Goal: Task Accomplishment & Management: Manage account settings

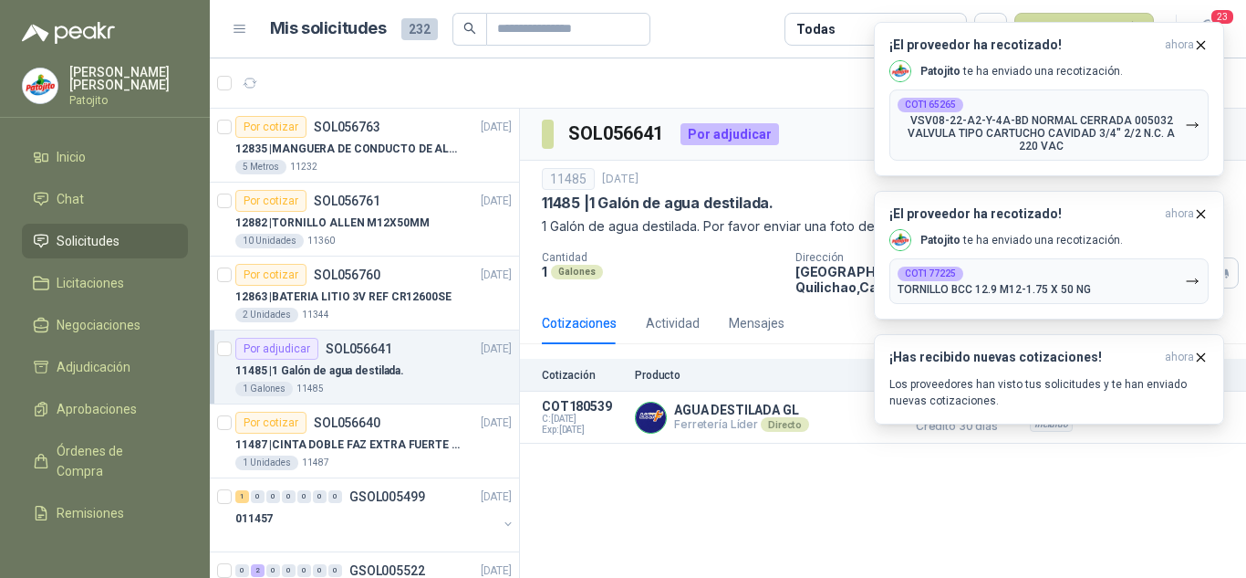
click at [373, 359] on div "Por adjudicar SOL056641" at bounding box center [313, 349] width 157 height 22
click at [394, 437] on p "11487 | CINTA DOBLE FAZ EXTRA FUERTE MARCA:3M" at bounding box center [348, 444] width 227 height 17
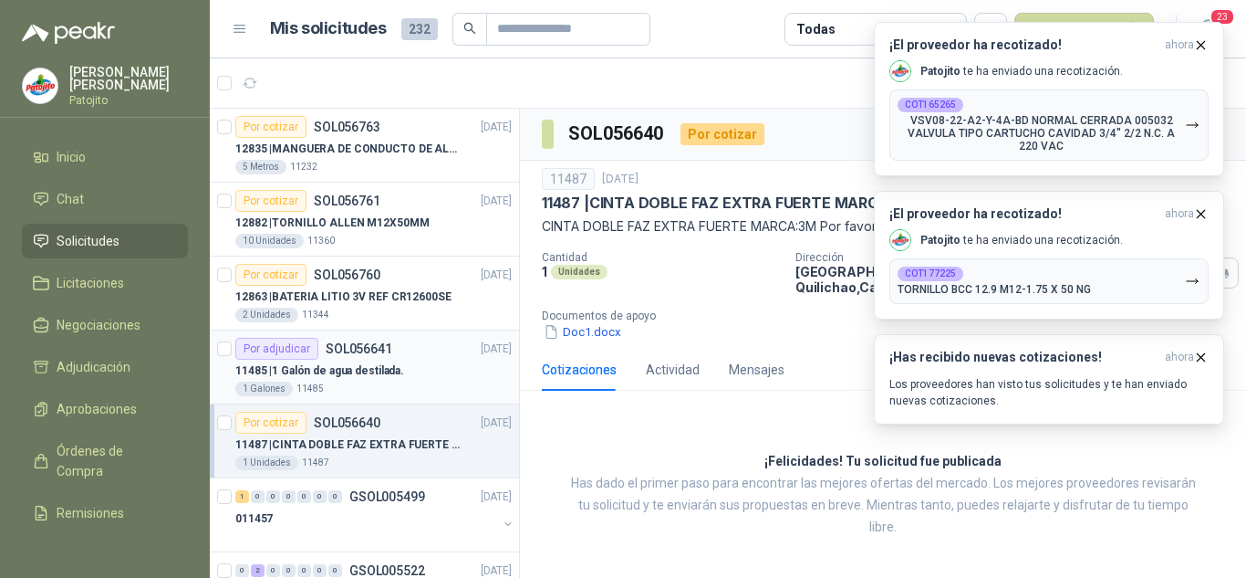
click at [433, 382] on div "1 Galones 11485" at bounding box center [373, 388] width 276 height 15
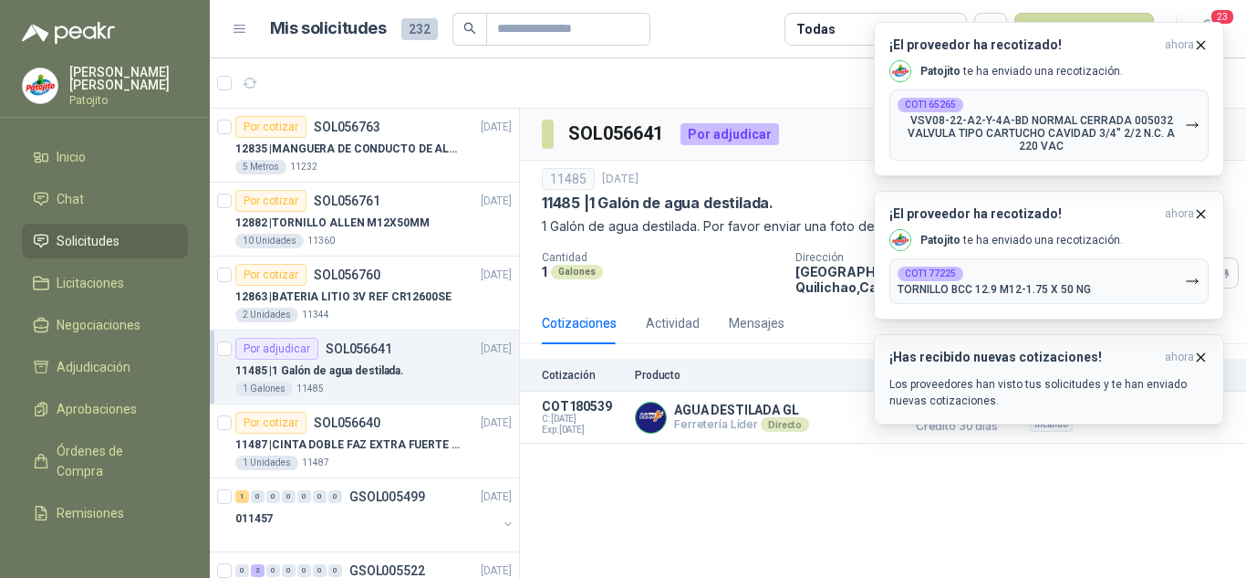
click at [1197, 359] on icon "button" at bounding box center [1201, 357] width 16 height 16
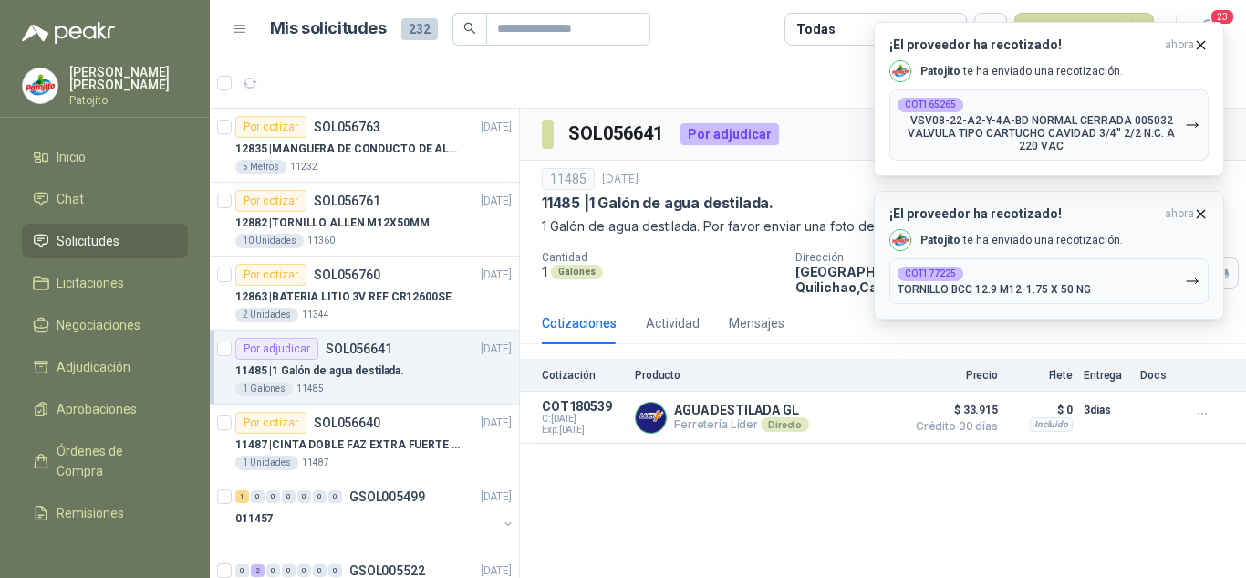
click at [1202, 214] on icon "button" at bounding box center [1201, 213] width 7 height 7
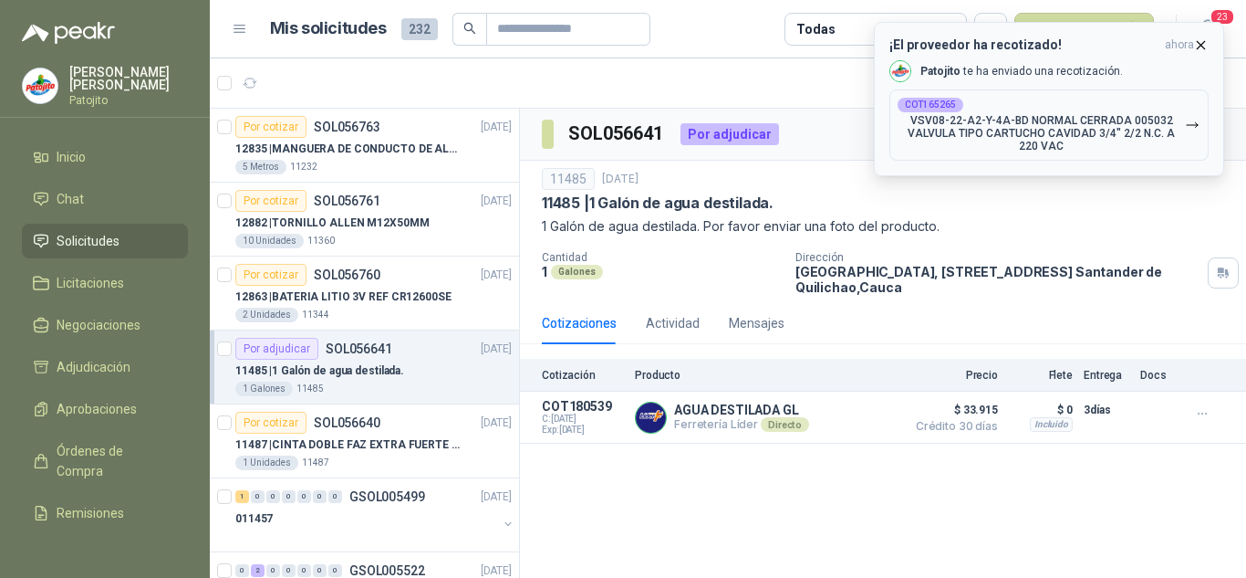
click at [1201, 47] on icon "button" at bounding box center [1201, 45] width 16 height 16
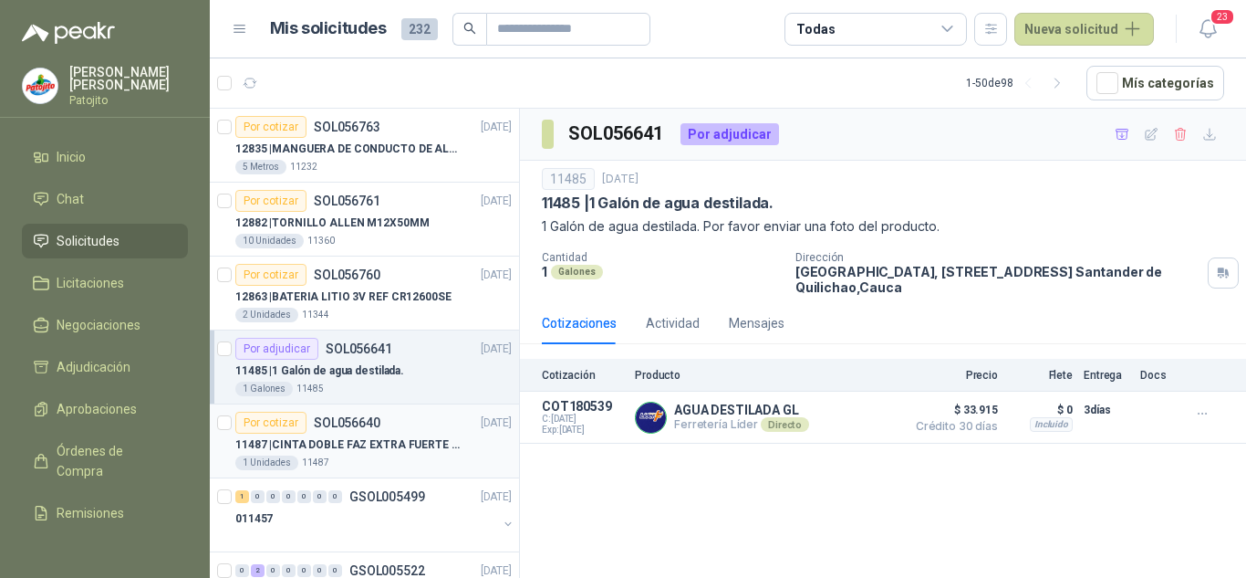
click at [386, 431] on div "Por cotizar SOL056640 [DATE]" at bounding box center [373, 423] width 276 height 22
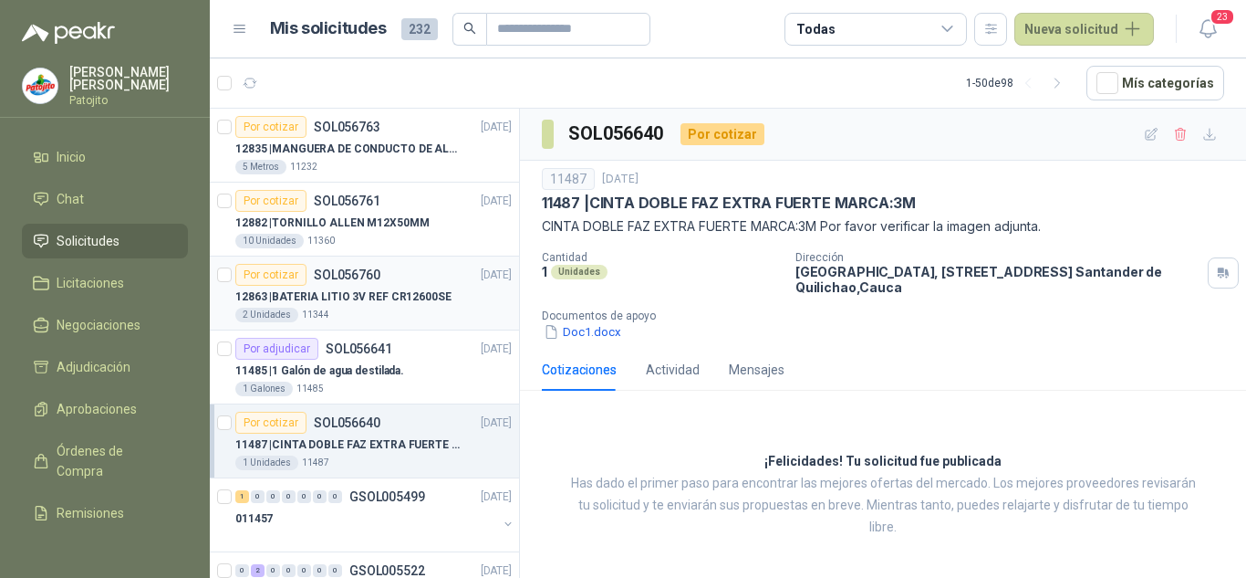
click at [376, 303] on p "12863 | BATERIA LITIO 3V REF CR12600SE" at bounding box center [343, 296] width 216 height 17
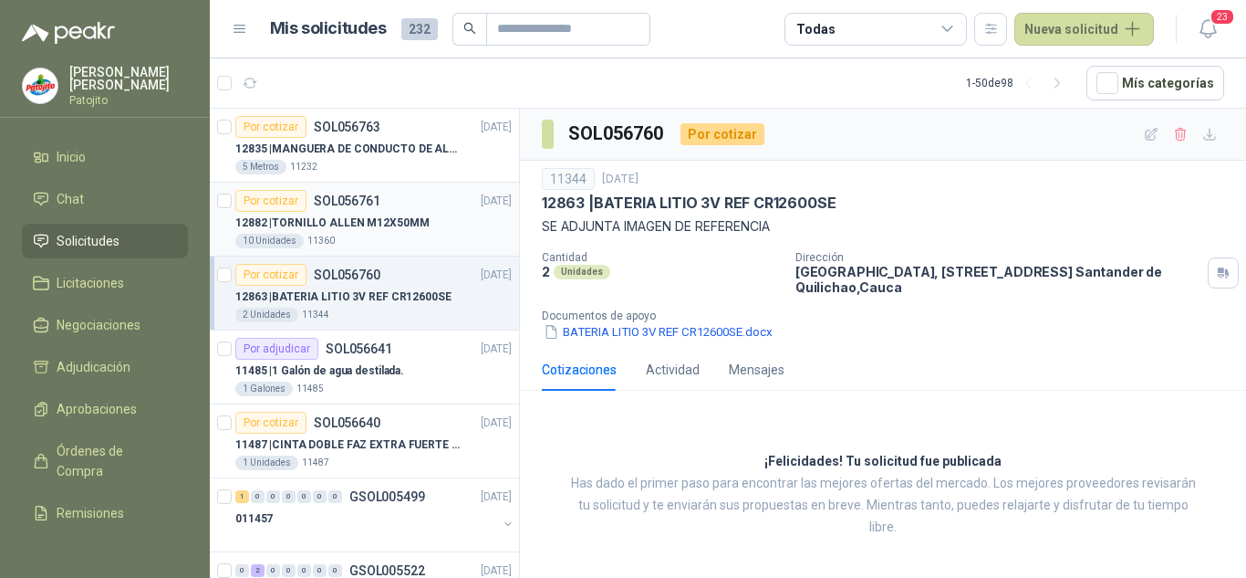
click at [387, 230] on p "12882 | TORNILLO [PERSON_NAME] M12X50MM" at bounding box center [331, 222] width 193 height 17
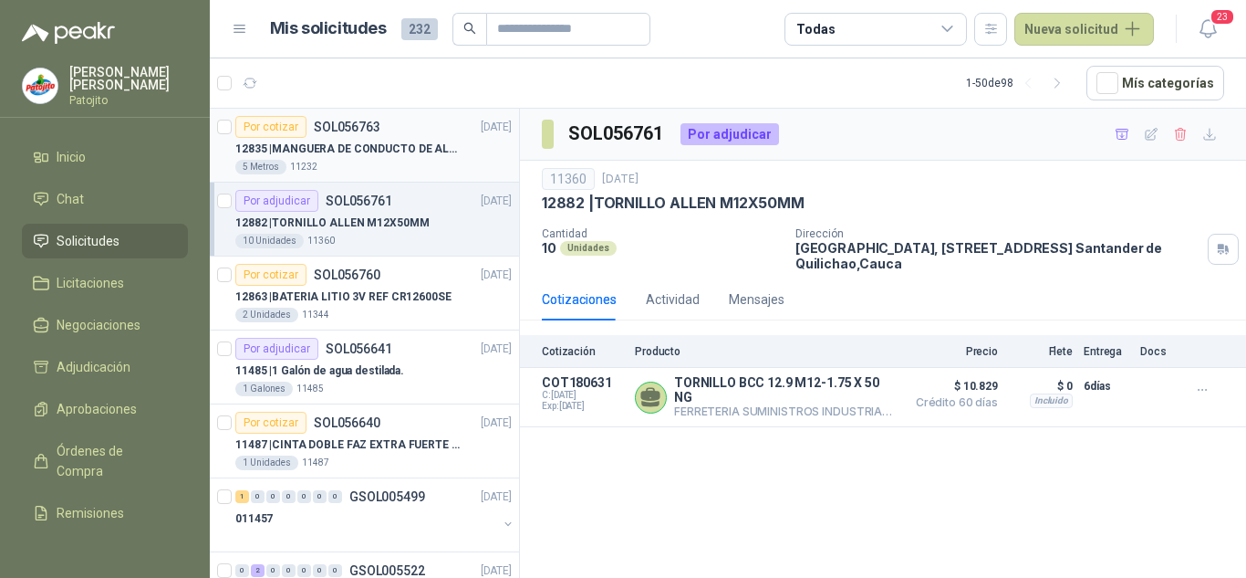
click at [369, 122] on p "SOL056763" at bounding box center [347, 126] width 67 height 13
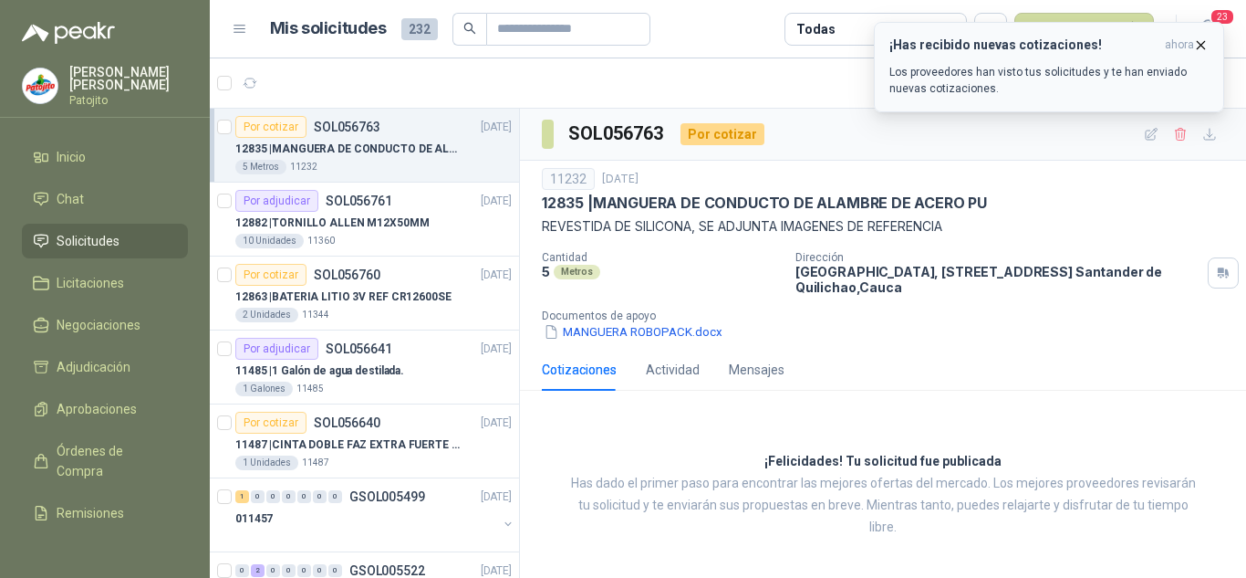
click at [1084, 56] on div "¡Has recibido nuevas cotizaciones! ahora Los proveedores han visto tus solicitu…" at bounding box center [1049, 66] width 319 height 59
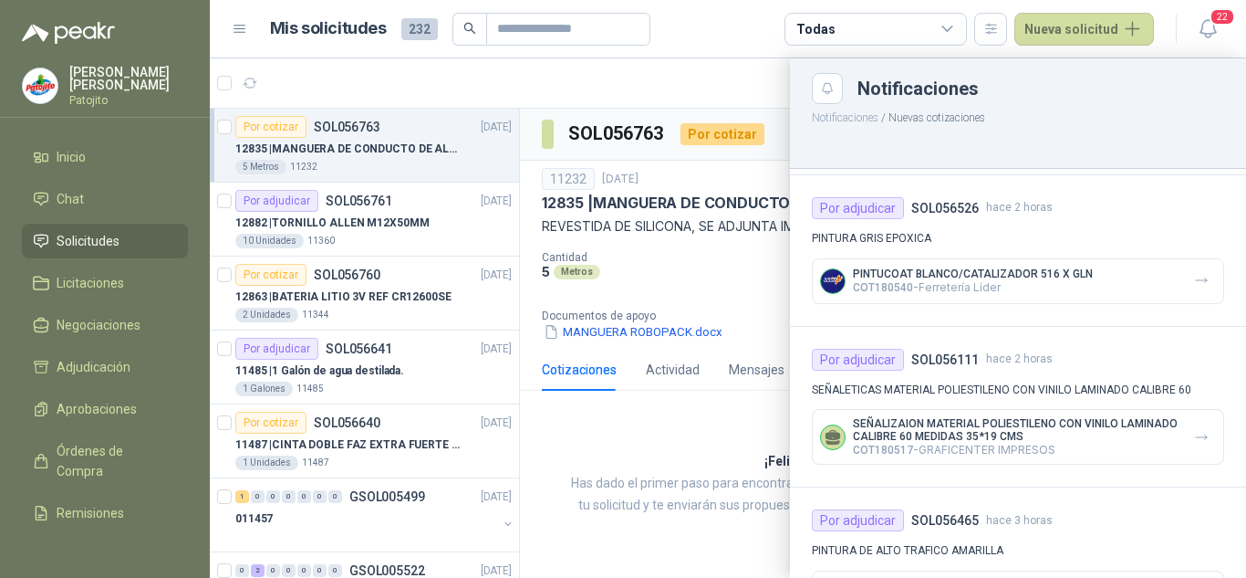
scroll to position [1258, 0]
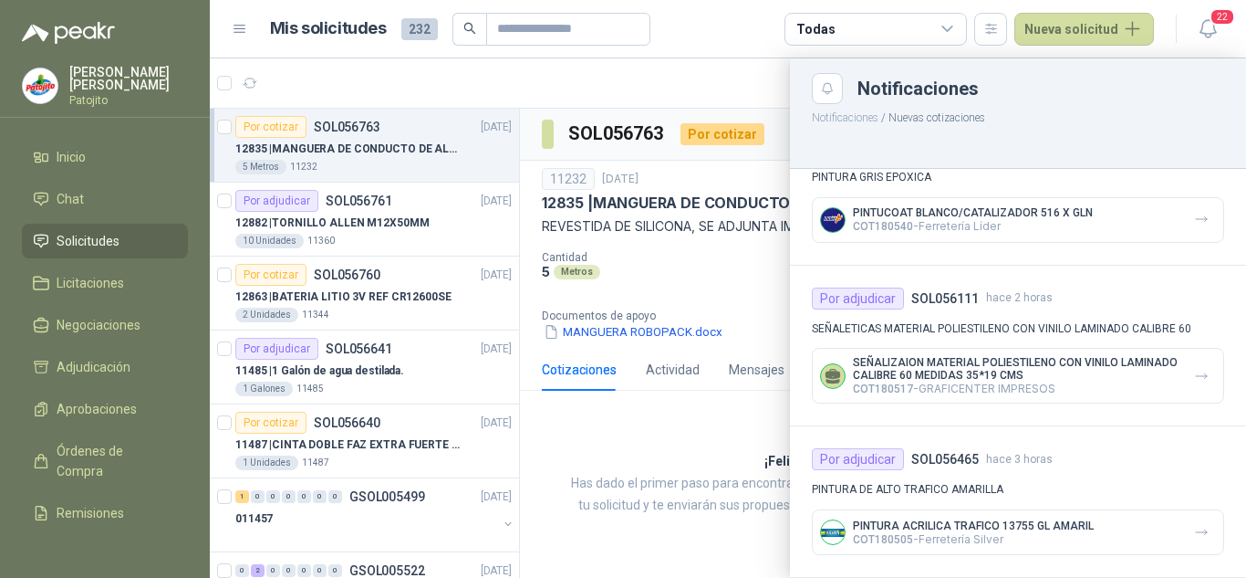
click at [923, 373] on p "SEÑALIZAION MATERIAL POLIESTILENO CON VINILO LAMINADO CALIBRE 60 MEDIDAS 35*19 …" at bounding box center [1016, 369] width 327 height 26
click at [1198, 372] on button "button" at bounding box center [1201, 375] width 29 height 29
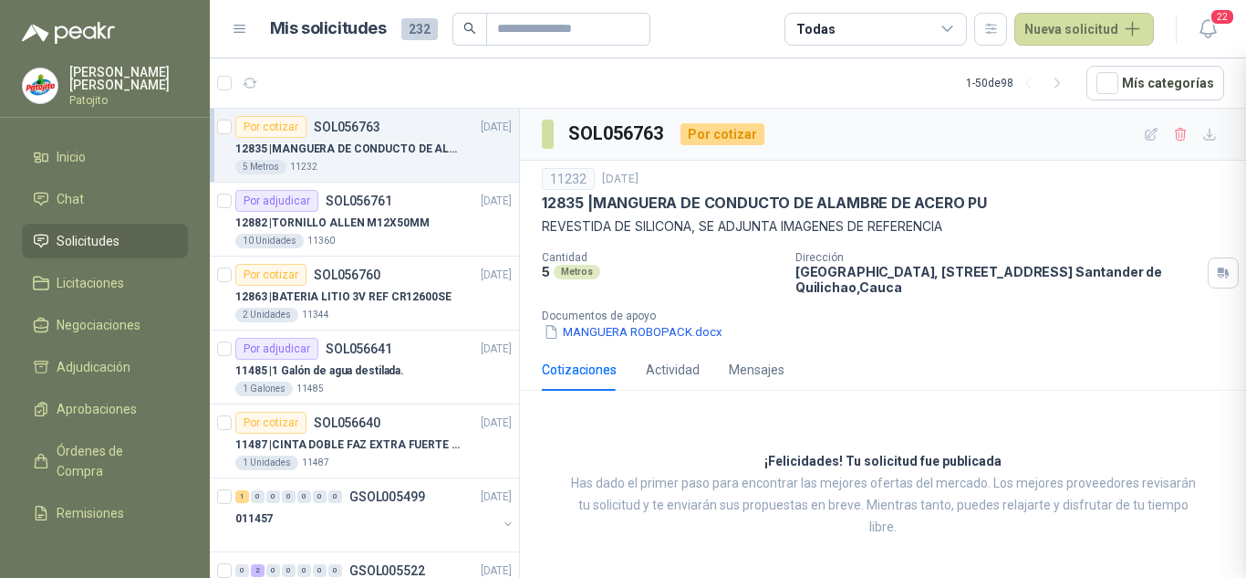
scroll to position [1098, 0]
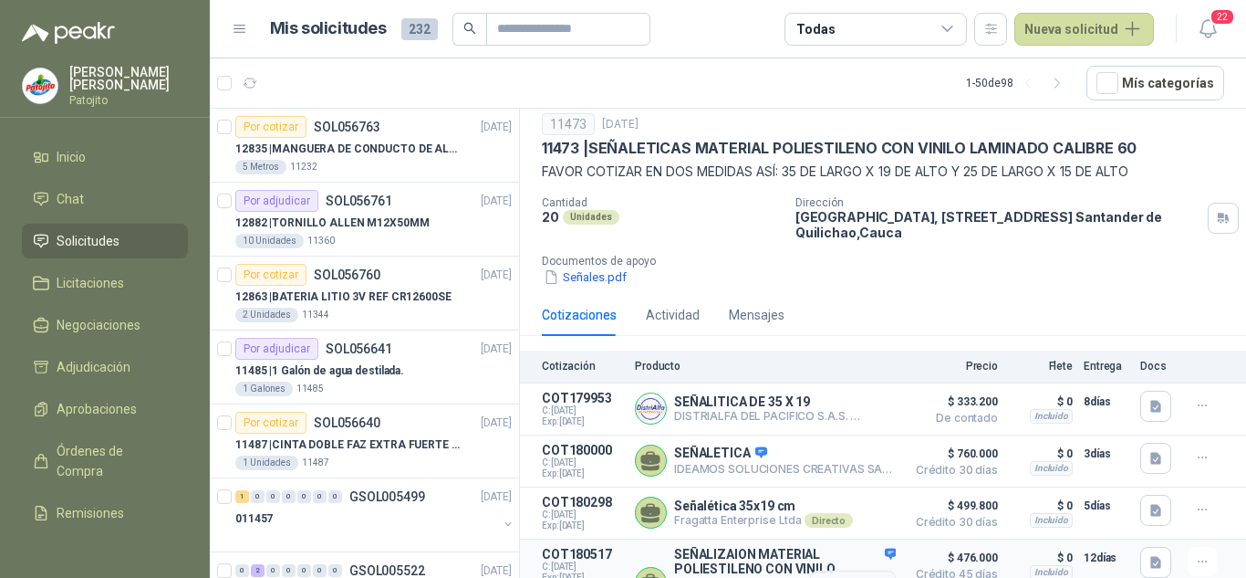
scroll to position [105, 0]
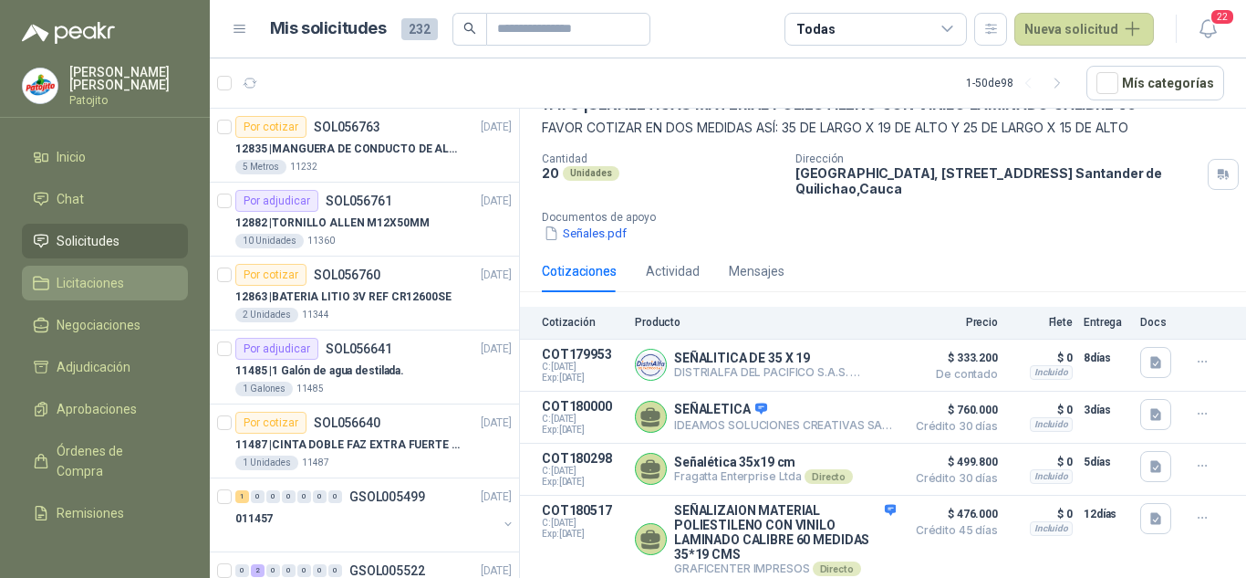
click at [128, 279] on li "Licitaciones" at bounding box center [105, 283] width 144 height 20
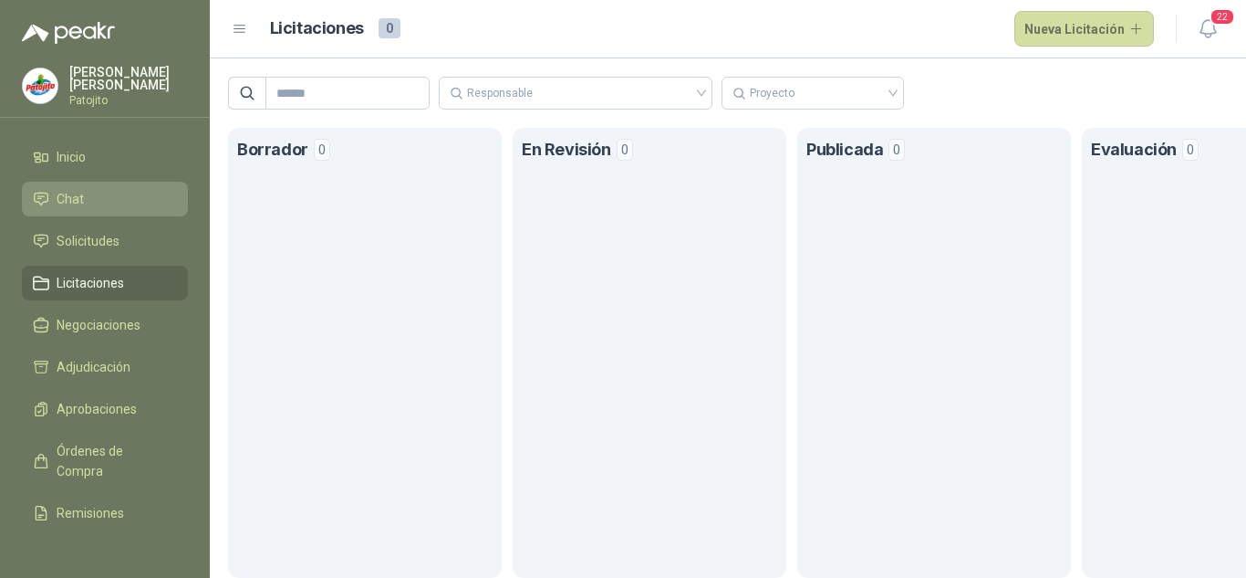
click at [80, 208] on span "Chat" at bounding box center [70, 199] width 27 height 20
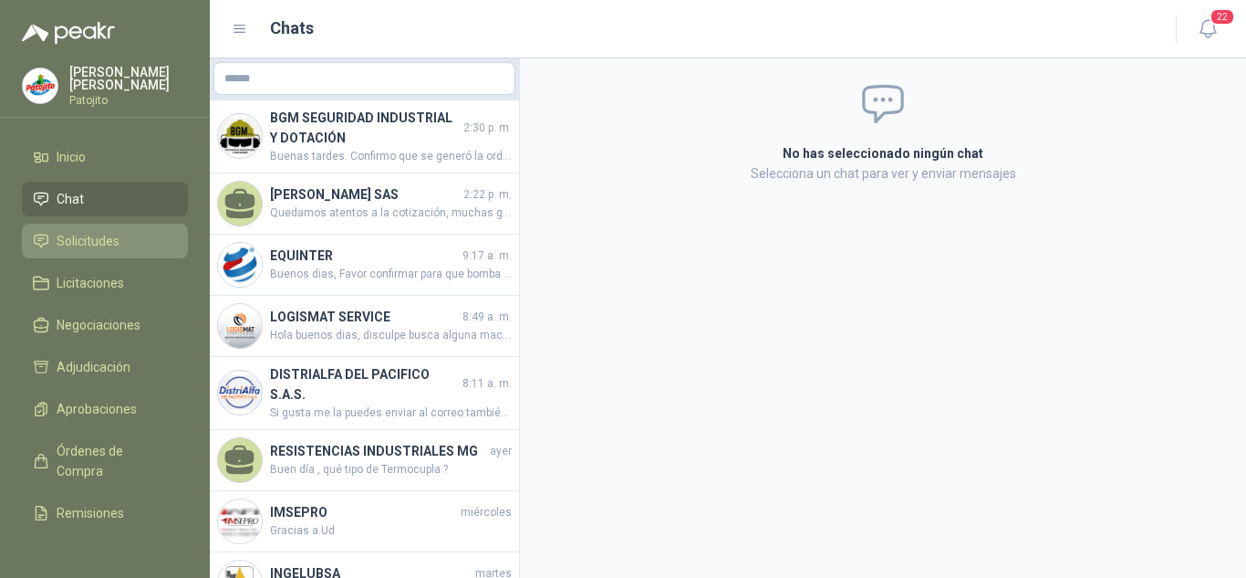
click at [85, 239] on span "Solicitudes" at bounding box center [88, 241] width 63 height 20
